Goal: Book appointment/travel/reservation

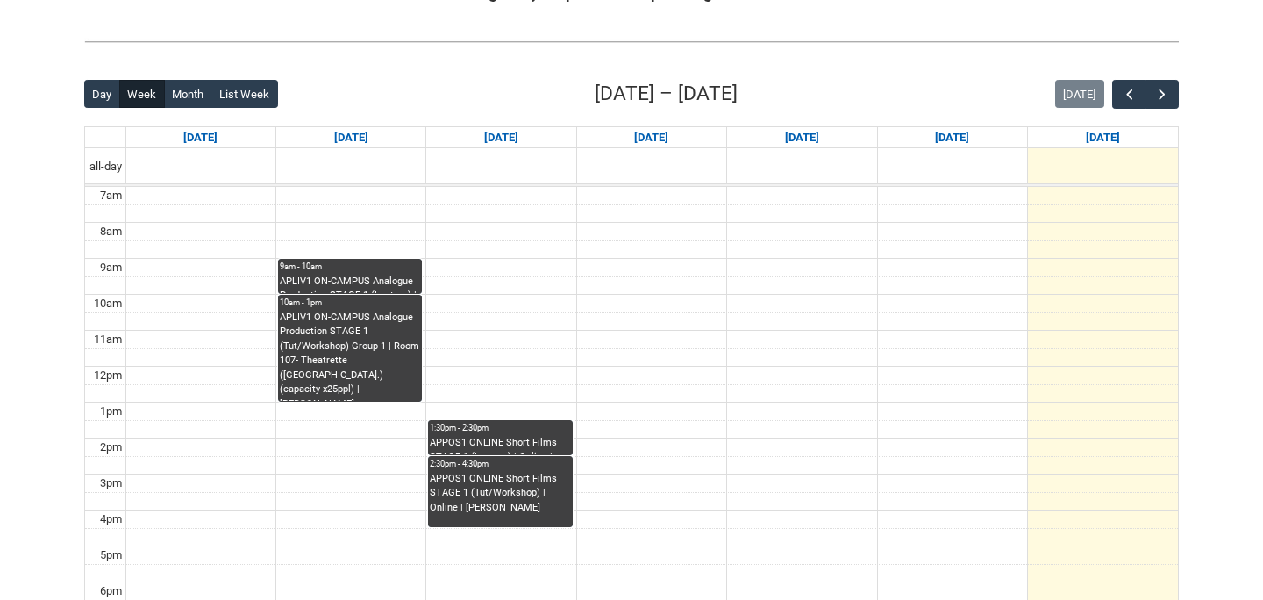
scroll to position [393, 0]
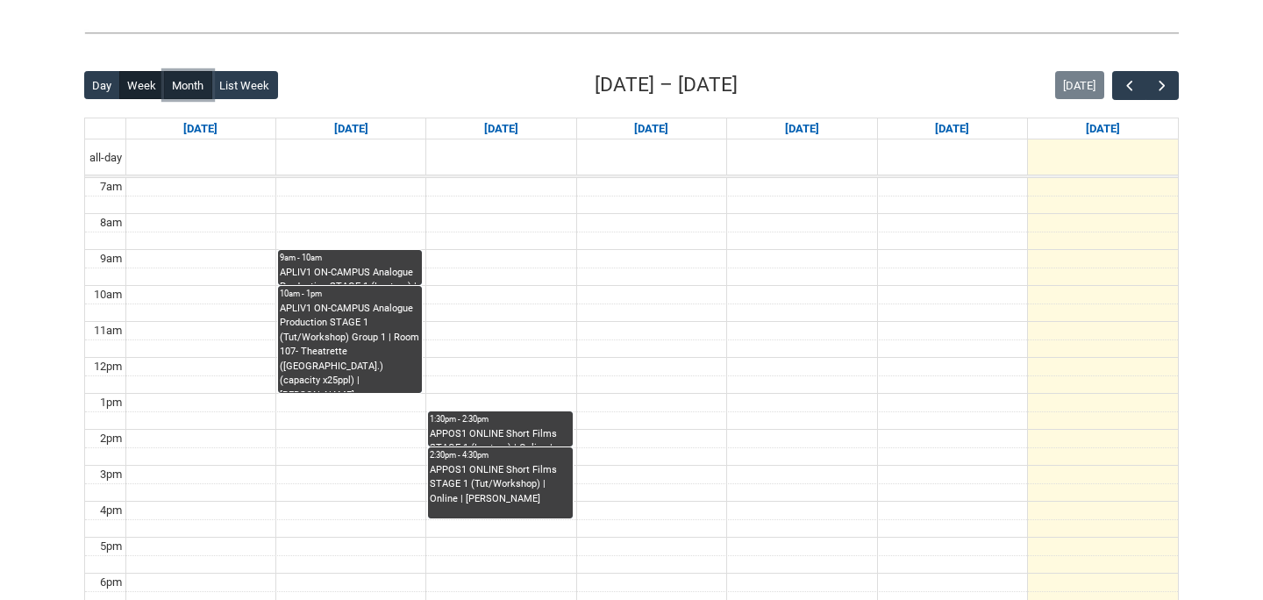
click at [200, 83] on button "Month" at bounding box center [188, 85] width 48 height 28
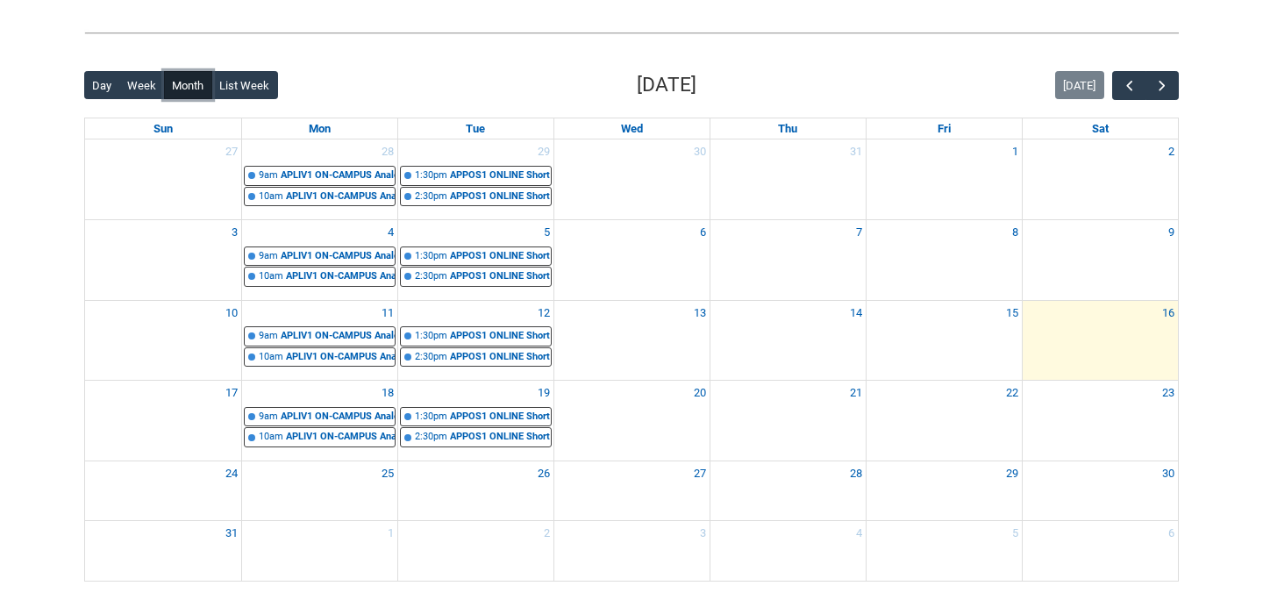
scroll to position [444, 0]
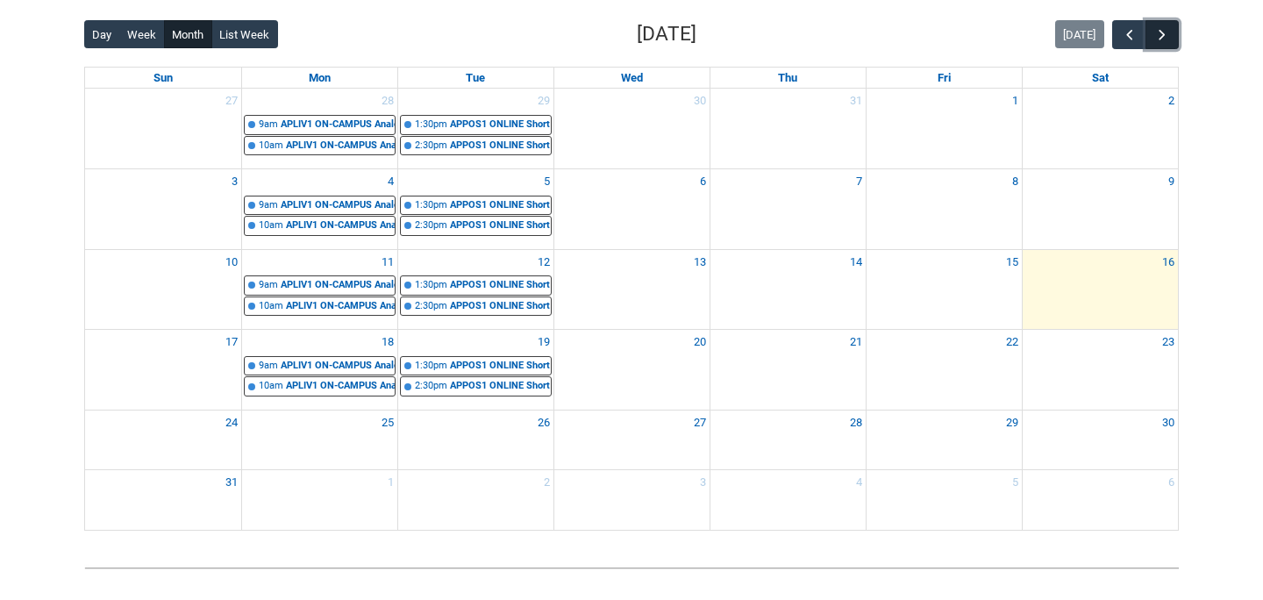
click at [1170, 32] on span "button" at bounding box center [1163, 35] width 18 height 18
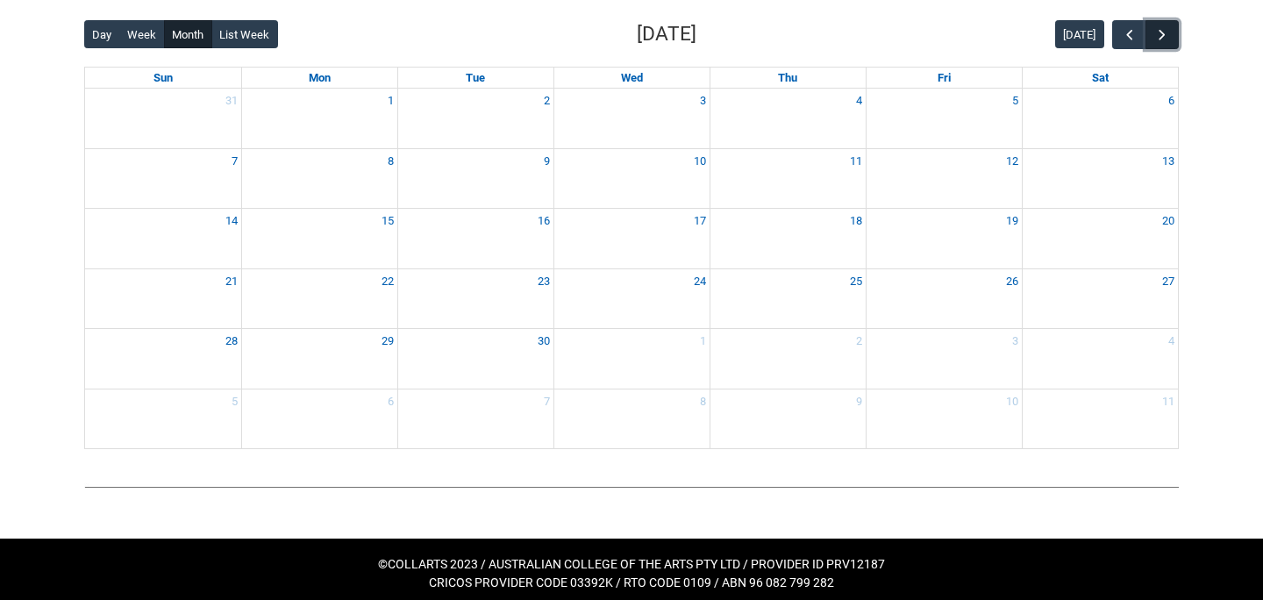
click at [1170, 32] on span "button" at bounding box center [1163, 35] width 18 height 18
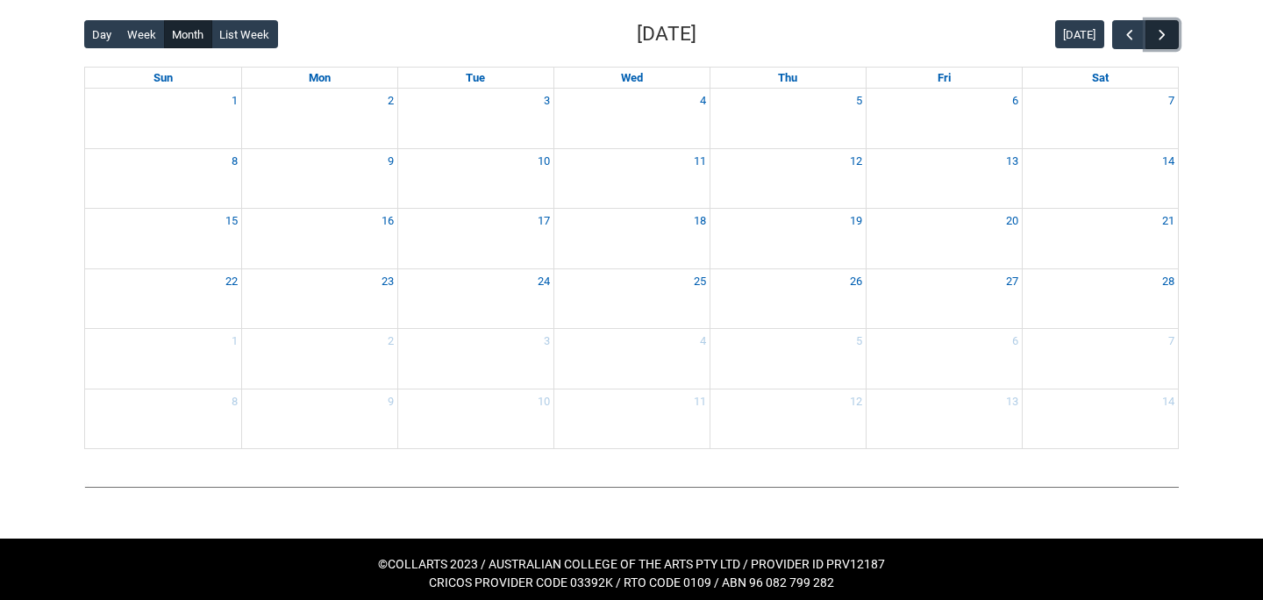
click at [1170, 32] on span "button" at bounding box center [1163, 35] width 18 height 18
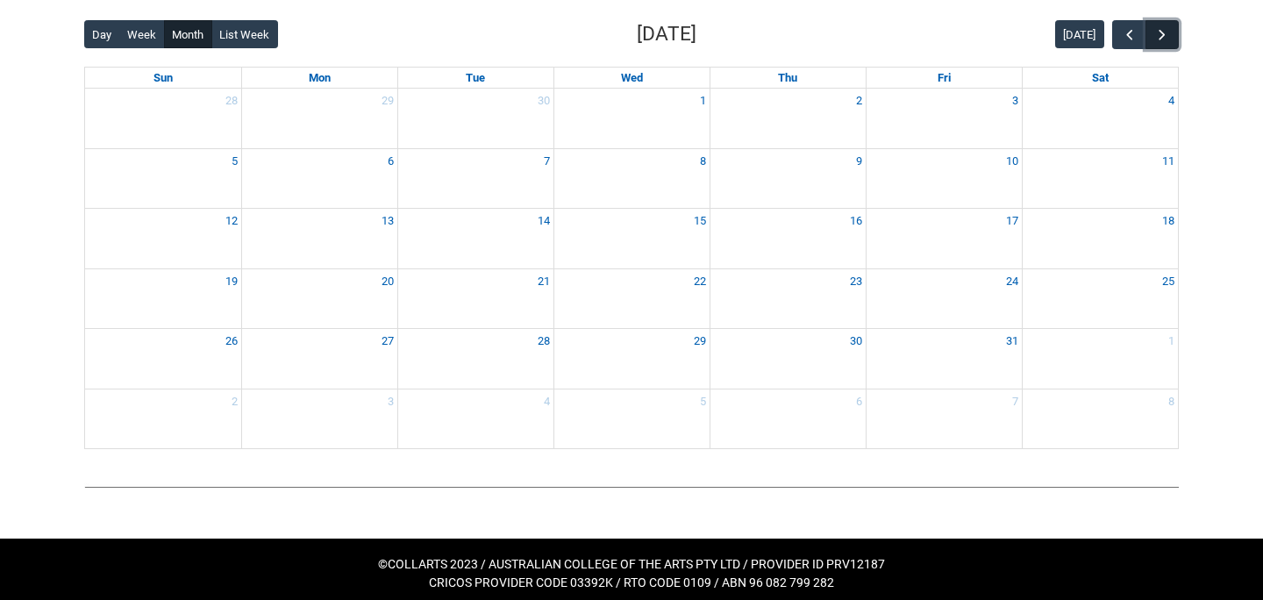
click at [1170, 32] on span "button" at bounding box center [1163, 35] width 18 height 18
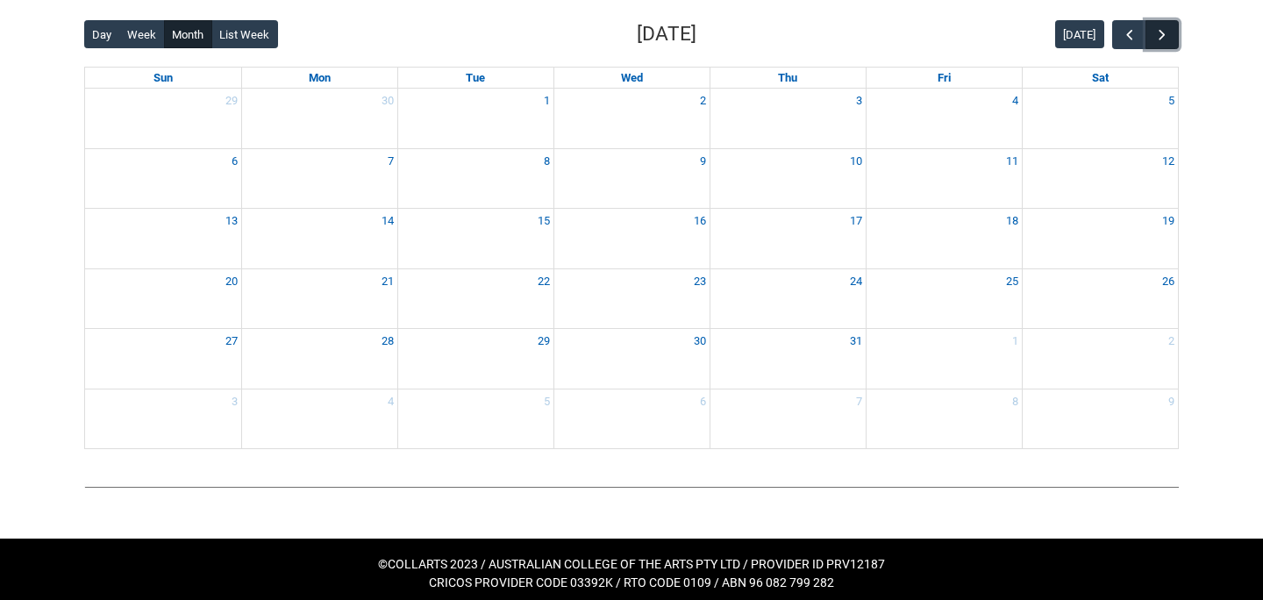
click at [1170, 32] on span "button" at bounding box center [1163, 35] width 18 height 18
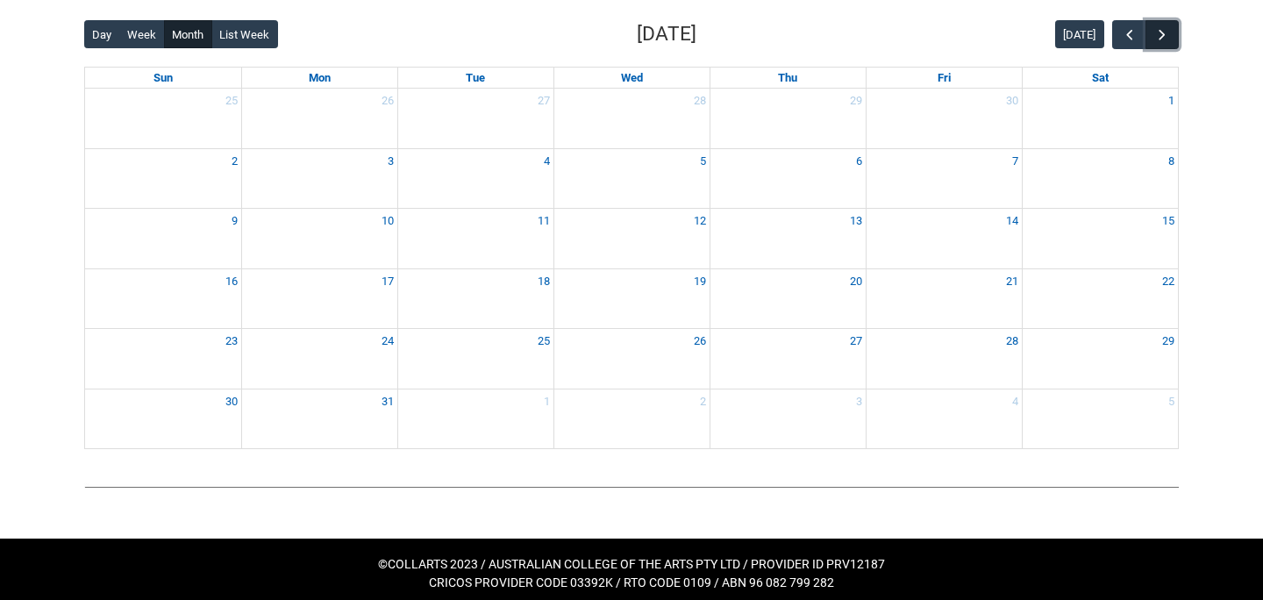
click at [1170, 32] on span "button" at bounding box center [1163, 35] width 18 height 18
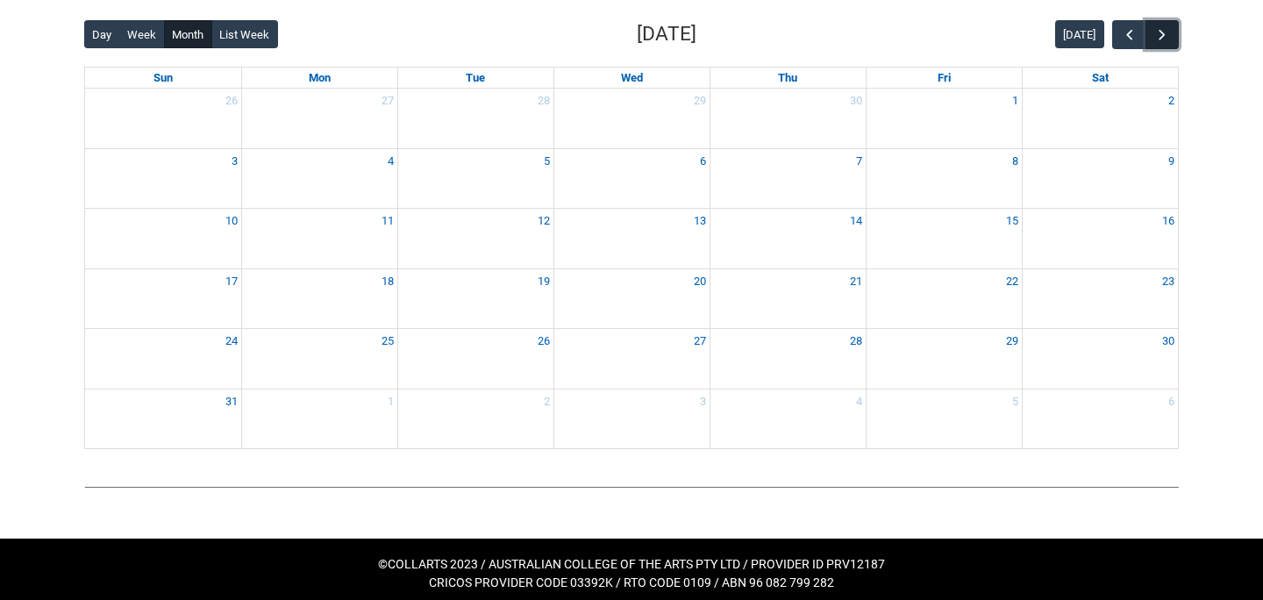
click at [1170, 32] on span "button" at bounding box center [1163, 35] width 18 height 18
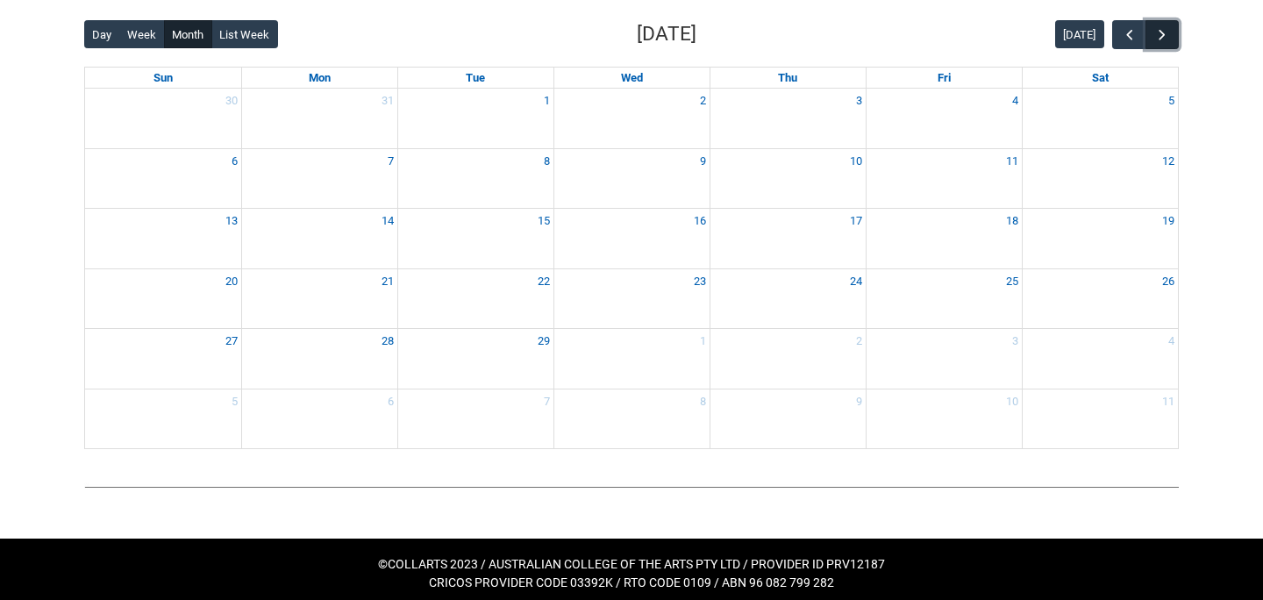
click at [1170, 32] on span "button" at bounding box center [1163, 35] width 18 height 18
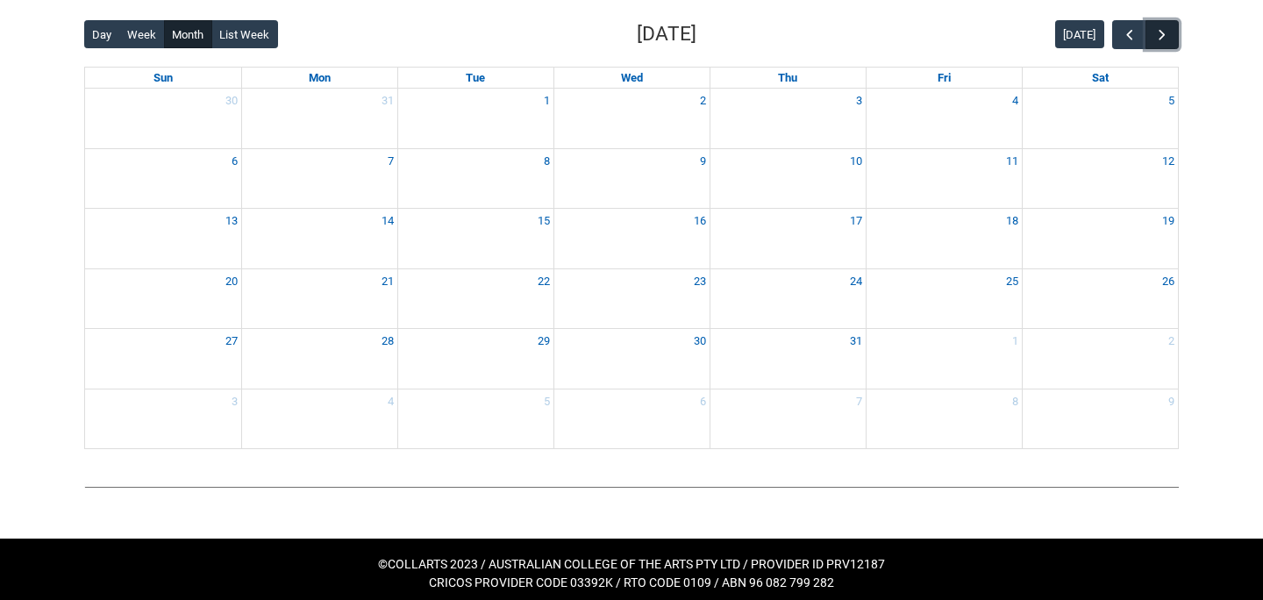
click at [1170, 32] on span "button" at bounding box center [1163, 35] width 18 height 18
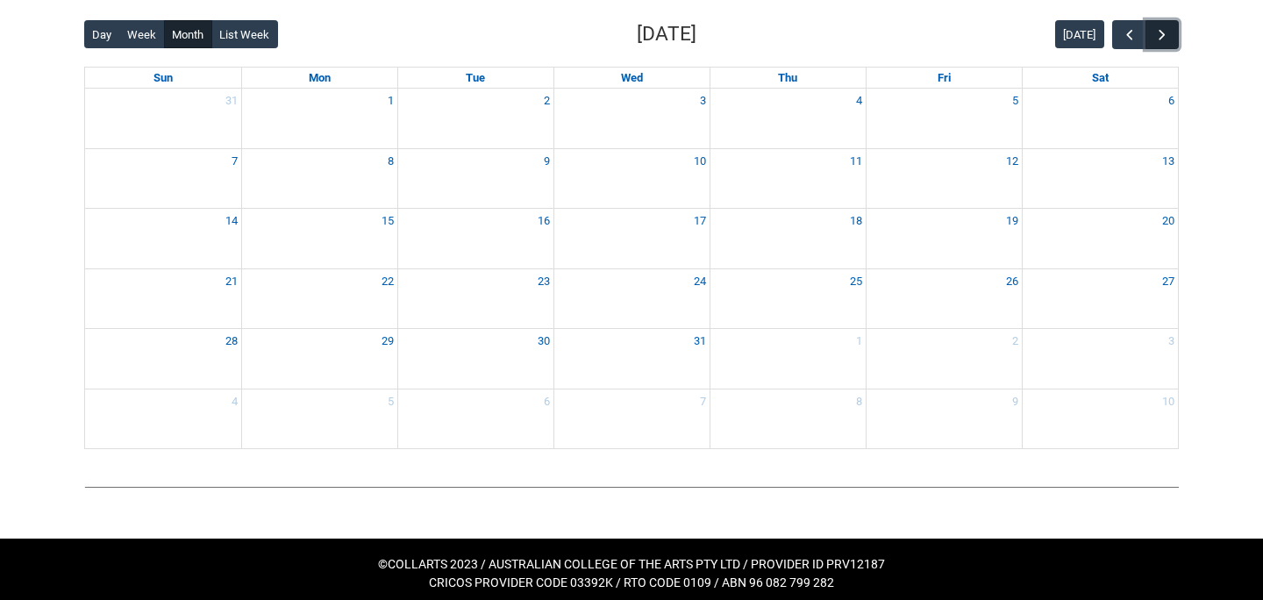
click at [1170, 32] on span "button" at bounding box center [1163, 35] width 18 height 18
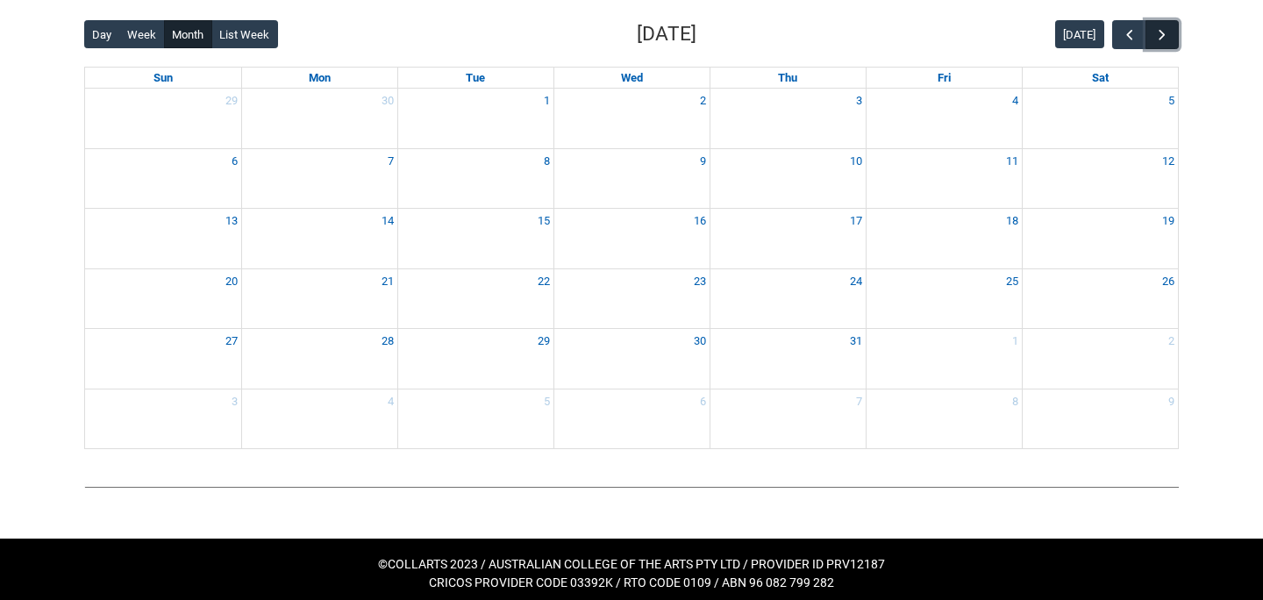
click at [1170, 32] on span "button" at bounding box center [1163, 35] width 18 height 18
click at [1077, 20] on button "[DATE]" at bounding box center [1079, 34] width 49 height 28
